Goal: Task Accomplishment & Management: Use online tool/utility

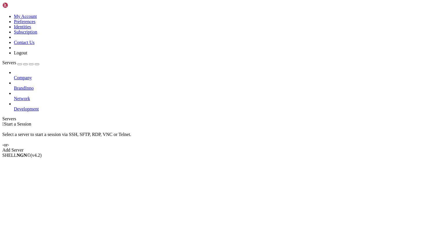
click at [14, 106] on icon at bounding box center [14, 106] width 0 height 0
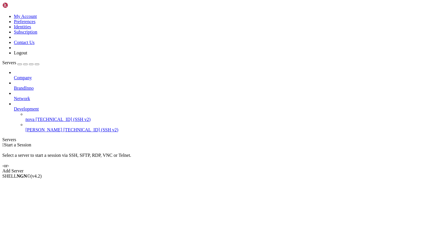
click at [14, 106] on icon at bounding box center [14, 106] width 0 height 0
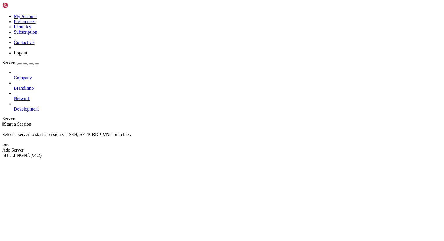
click at [14, 96] on icon at bounding box center [14, 96] width 0 height 0
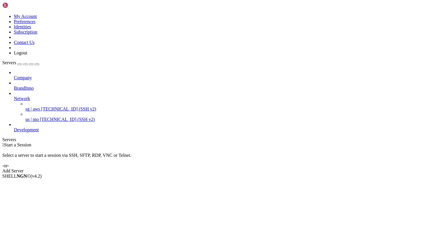
click at [14, 96] on icon at bounding box center [14, 96] width 0 height 0
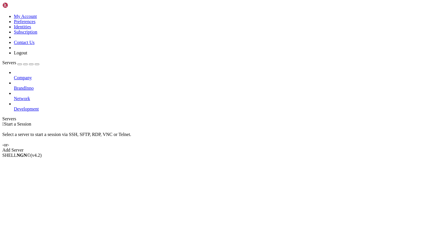
click at [14, 96] on icon at bounding box center [14, 96] width 0 height 0
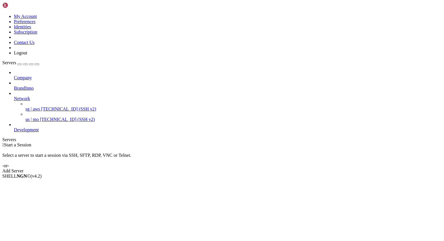
click at [14, 96] on icon at bounding box center [14, 96] width 0 height 0
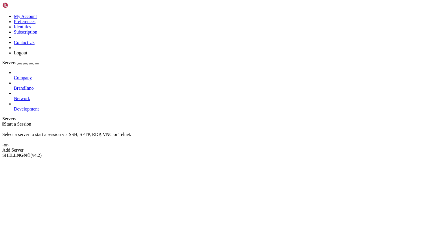
click at [14, 86] on icon at bounding box center [14, 86] width 0 height 0
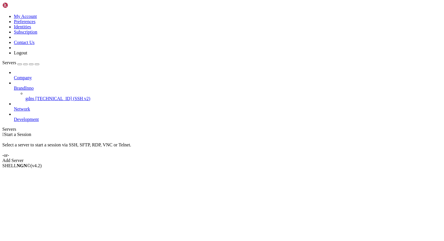
click at [34, 96] on span "gdns" at bounding box center [29, 98] width 9 height 5
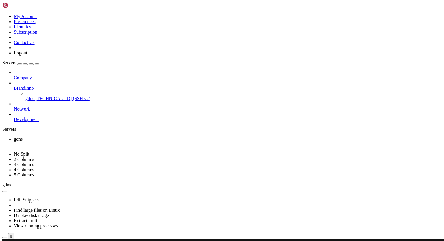
scroll to position [20563, 0]
drag, startPoint x: 5, startPoint y: 336, endPoint x: 31, endPoint y: 337, distance: 26.1
drag, startPoint x: 5, startPoint y: 435, endPoint x: 26, endPoint y: 435, distance: 20.8
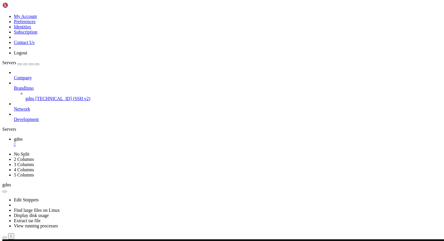
drag, startPoint x: 5, startPoint y: 332, endPoint x: 95, endPoint y: 434, distance: 136.5
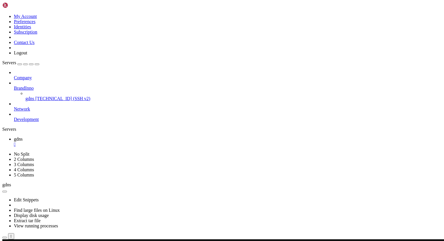
drag, startPoint x: 86, startPoint y: 430, endPoint x: 5, endPoint y: 325, distance: 132.6
click at [97, 142] on div "" at bounding box center [228, 144] width 428 height 5
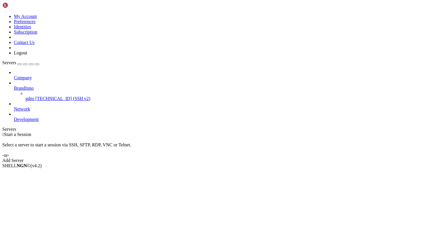
click at [14, 86] on icon at bounding box center [14, 86] width 0 height 0
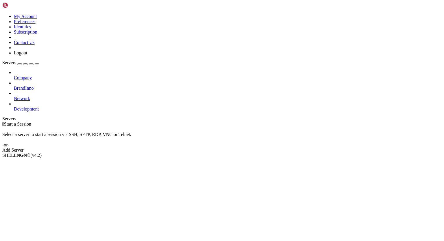
click at [176, 122] on div " Start a Session" at bounding box center [222, 124] width 440 height 5
click at [14, 86] on icon at bounding box center [14, 86] width 0 height 0
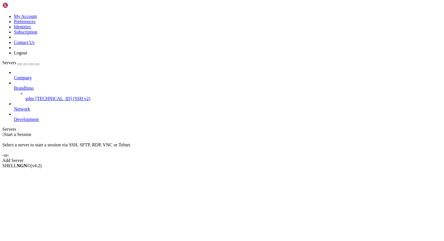
click at [38, 96] on span "[TECHNICAL_ID] (SSH v2)" at bounding box center [62, 98] width 55 height 5
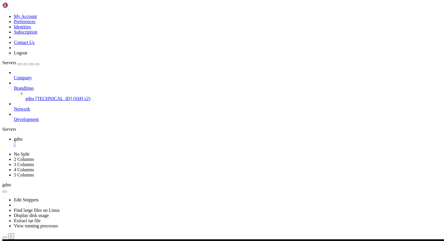
scroll to position [20617, 0]
drag, startPoint x: 4, startPoint y: 436, endPoint x: 23, endPoint y: 435, distance: 18.8
click at [64, 80] on div at bounding box center [228, 82] width 428 height 5
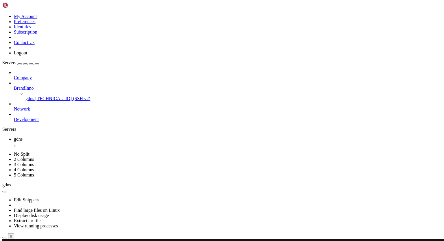
click at [96, 142] on div "" at bounding box center [228, 144] width 428 height 5
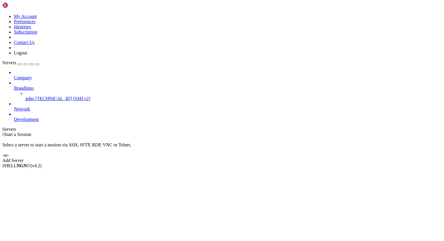
click at [14, 86] on icon at bounding box center [14, 86] width 0 height 0
